Goal: Transaction & Acquisition: Book appointment/travel/reservation

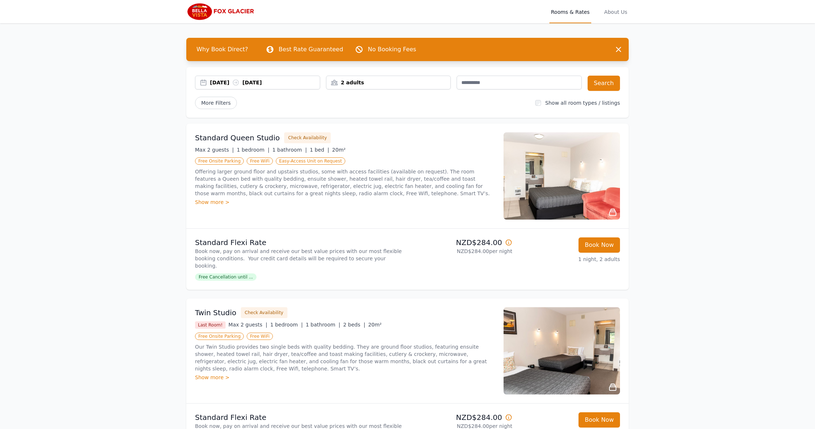
click at [355, 81] on div "2 adults" at bounding box center [388, 82] width 124 height 7
click at [378, 111] on icon at bounding box center [381, 110] width 6 height 6
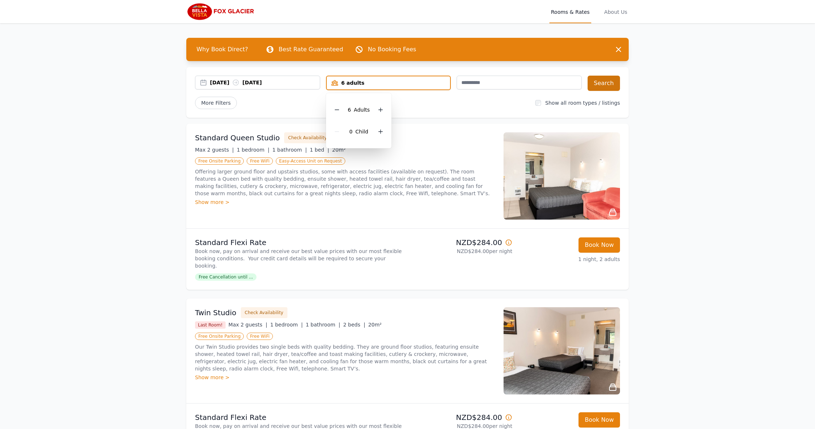
click at [604, 85] on button "Search" at bounding box center [604, 83] width 32 height 15
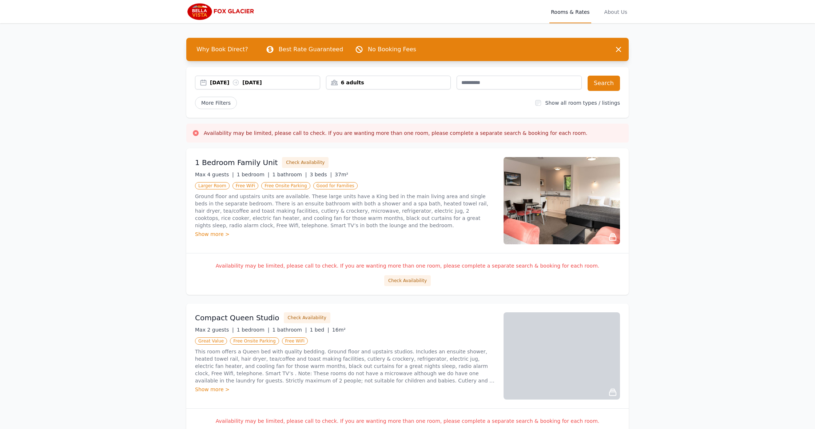
scroll to position [42, 0]
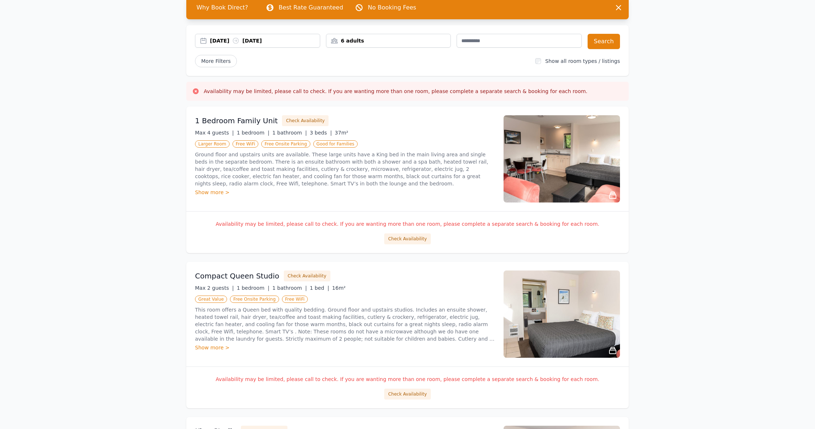
click at [347, 37] on div "6 adults" at bounding box center [388, 40] width 124 height 7
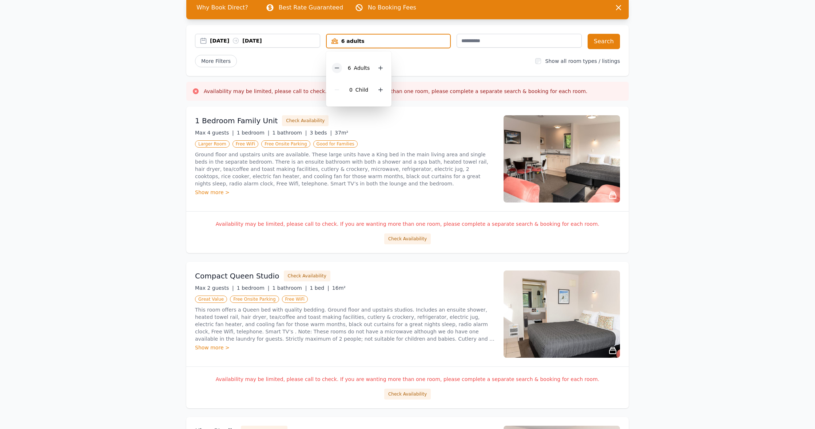
click at [340, 67] on icon at bounding box center [337, 68] width 6 height 6
click at [339, 67] on icon at bounding box center [337, 68] width 6 height 6
click at [603, 44] on button "Search" at bounding box center [604, 41] width 32 height 15
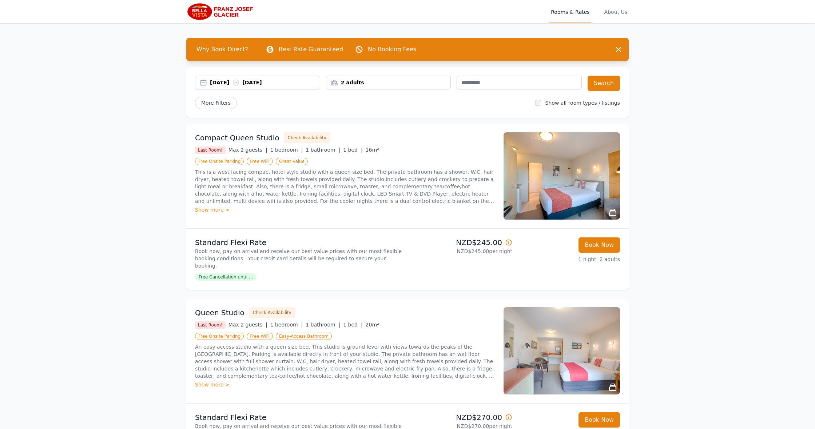
click at [356, 82] on div "2 adults" at bounding box center [388, 82] width 124 height 7
click at [380, 109] on icon at bounding box center [381, 110] width 4 height 4
click at [380, 109] on icon at bounding box center [381, 110] width 6 height 6
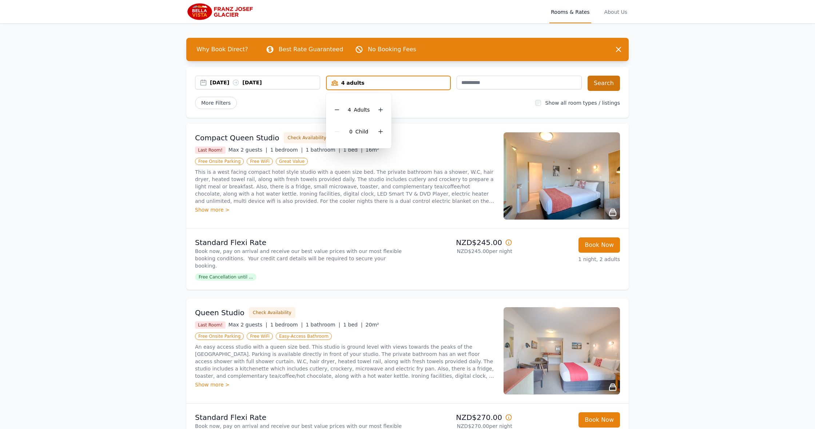
click at [603, 86] on button "Search" at bounding box center [604, 83] width 32 height 15
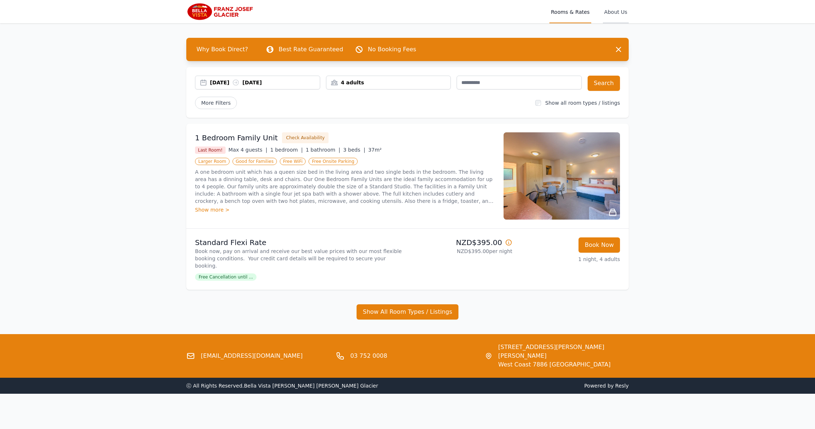
click at [615, 10] on span "About Us" at bounding box center [616, 11] width 26 height 23
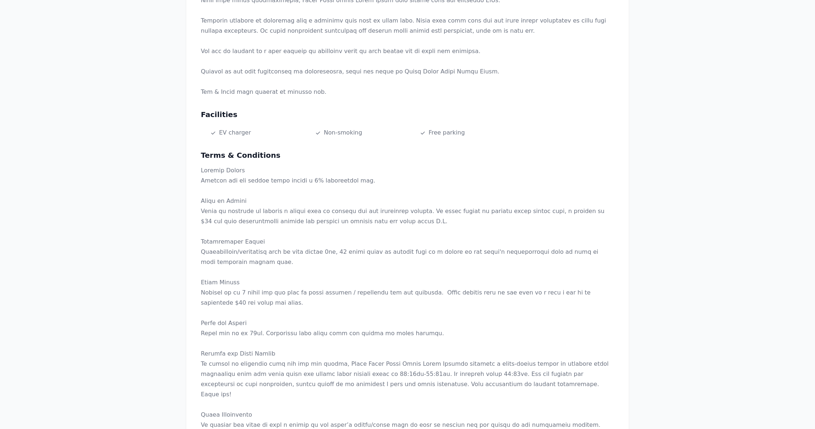
scroll to position [311, 0]
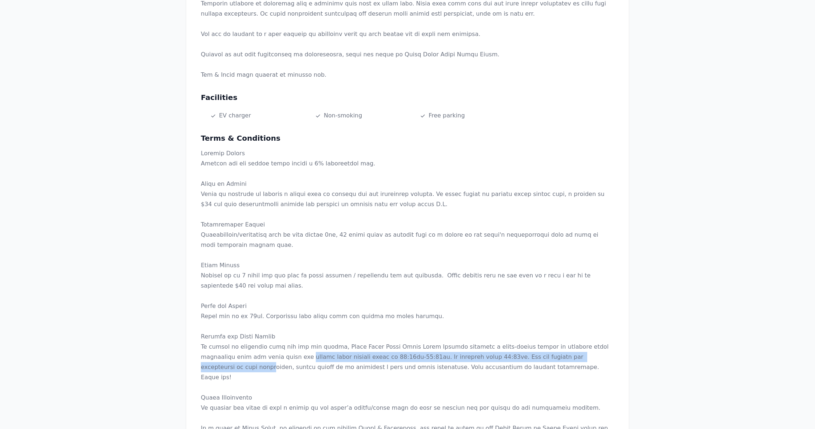
drag, startPoint x: 231, startPoint y: 333, endPoint x: 556, endPoint y: 331, distance: 324.9
click at [556, 331] on p at bounding box center [407, 321] width 413 height 346
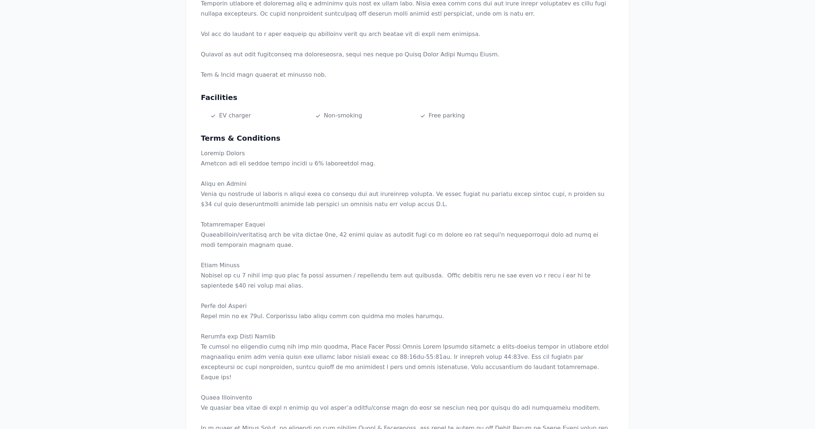
click at [318, 344] on p at bounding box center [407, 321] width 413 height 346
drag, startPoint x: 239, startPoint y: 346, endPoint x: 383, endPoint y: 355, distance: 144.0
click at [357, 355] on p at bounding box center [407, 321] width 413 height 346
click at [383, 355] on p at bounding box center [407, 321] width 413 height 346
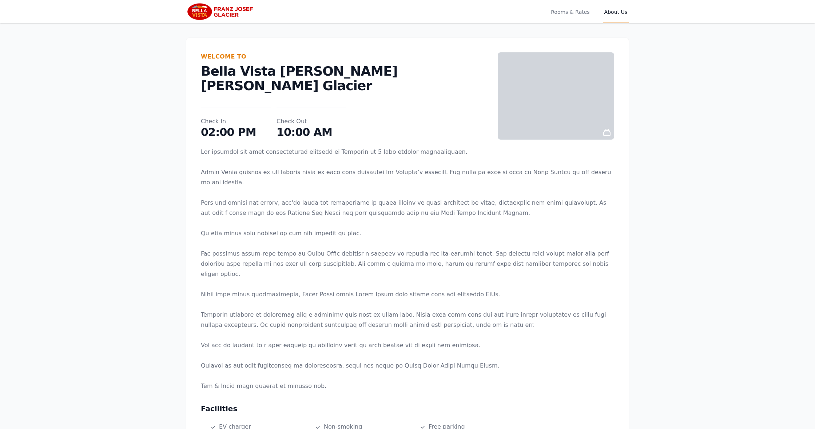
scroll to position [0, 0]
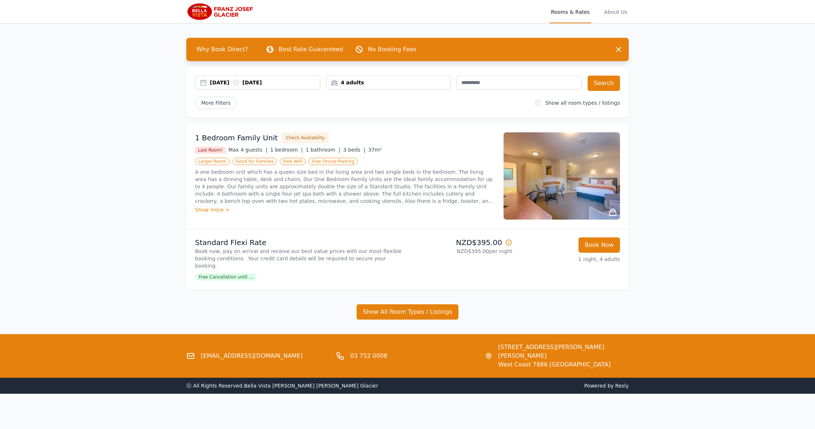
click at [226, 11] on img at bounding box center [221, 11] width 70 height 17
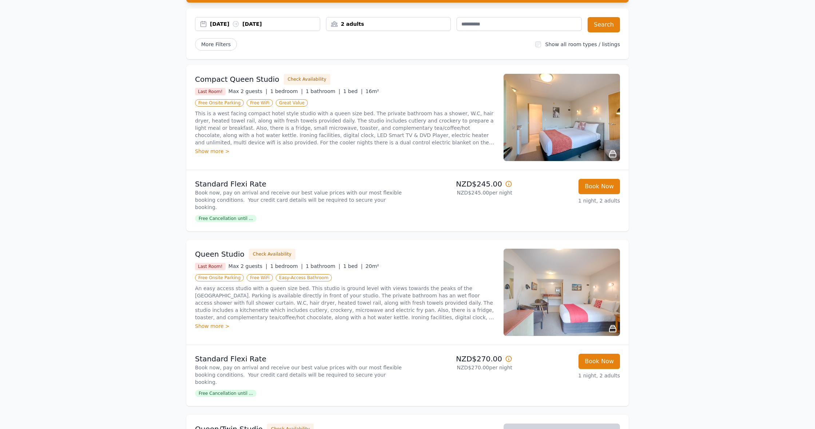
scroll to position [58, 0]
click at [215, 323] on div "Show more >" at bounding box center [345, 326] width 300 height 7
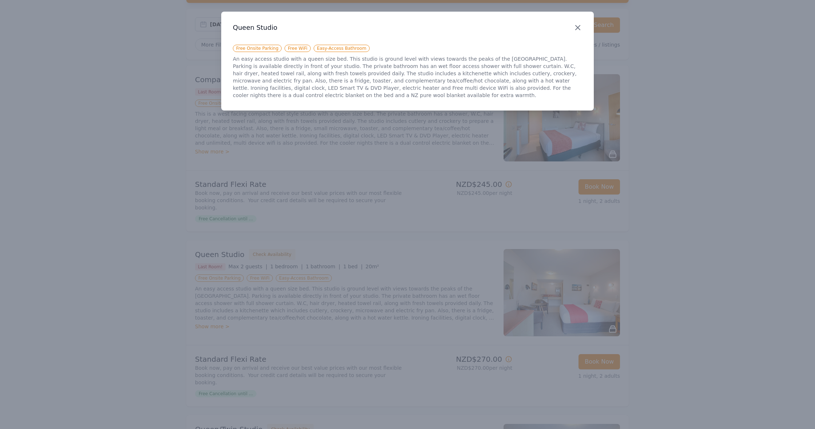
click at [574, 24] on icon "button" at bounding box center [577, 27] width 9 height 9
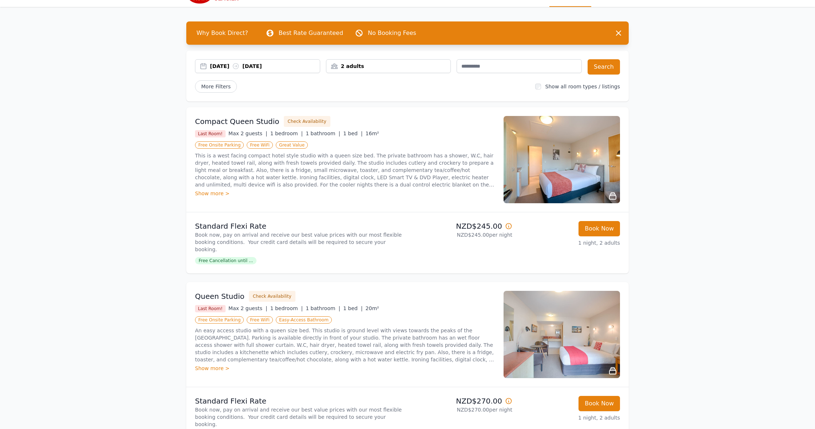
scroll to position [1, 0]
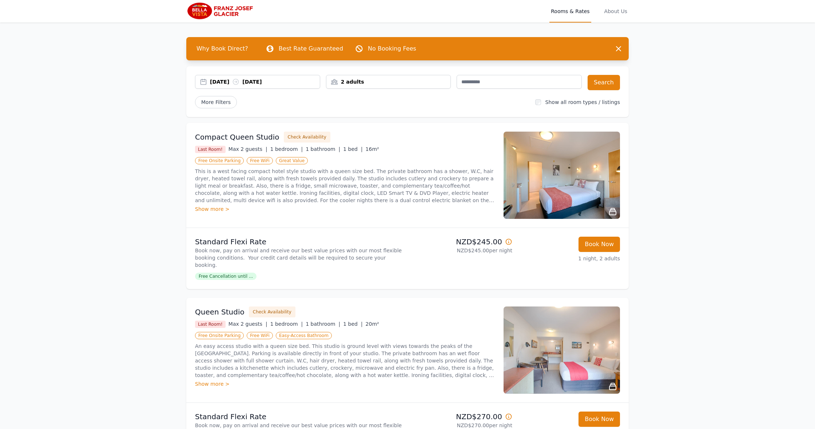
click at [367, 81] on div "2 adults" at bounding box center [388, 81] width 124 height 7
click at [381, 109] on icon at bounding box center [381, 109] width 6 height 6
click at [607, 83] on button "Search" at bounding box center [604, 82] width 32 height 15
